Goal: Find specific page/section: Find specific page/section

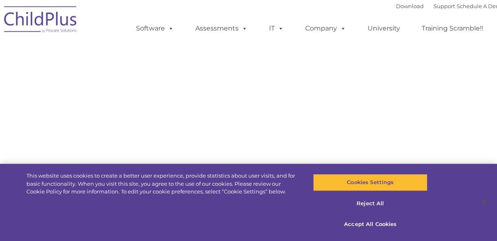
type input ""
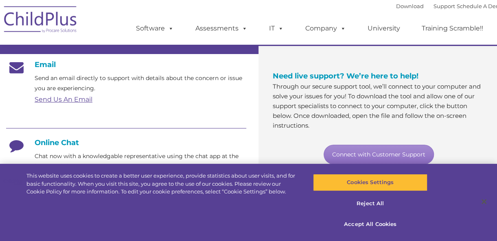
click at [244, 148] on div "Online Chat Chat now with a knowledgable representative using the chat app at t…" at bounding box center [126, 154] width 240 height 33
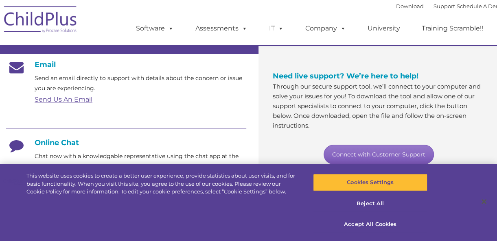
click at [340, 156] on link "Connect with Customer Support" at bounding box center [378, 155] width 110 height 20
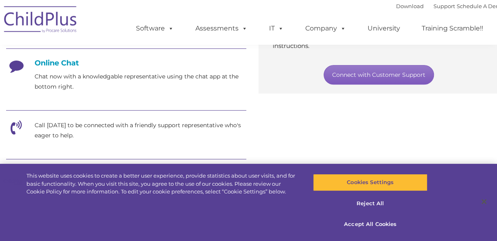
scroll to position [212, 0]
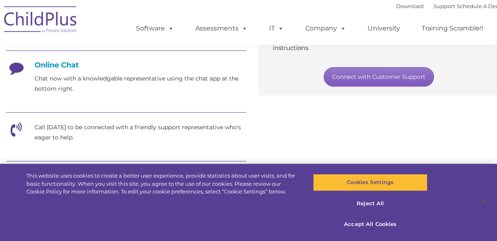
click at [378, 82] on link "Connect with Customer Support" at bounding box center [378, 77] width 110 height 20
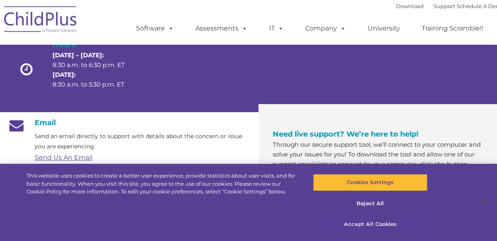
scroll to position [78, 0]
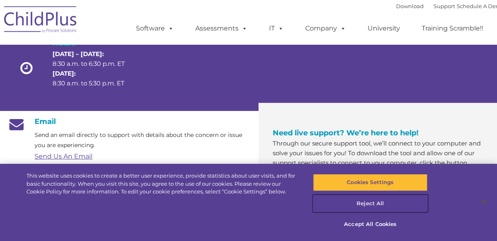
click at [379, 204] on button "Reject All" at bounding box center [370, 203] width 114 height 17
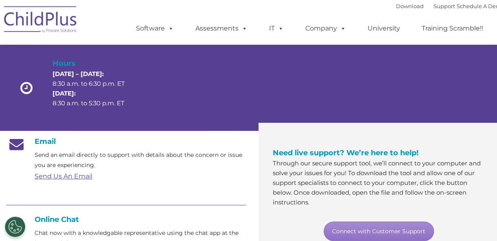
scroll to position [0, 0]
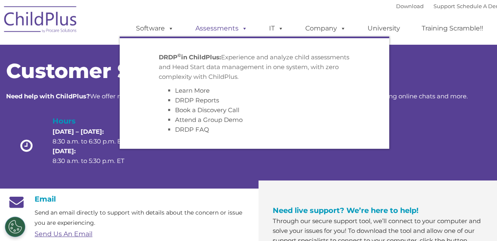
click at [229, 32] on link "Assessments" at bounding box center [221, 28] width 68 height 16
